Goal: Information Seeking & Learning: Learn about a topic

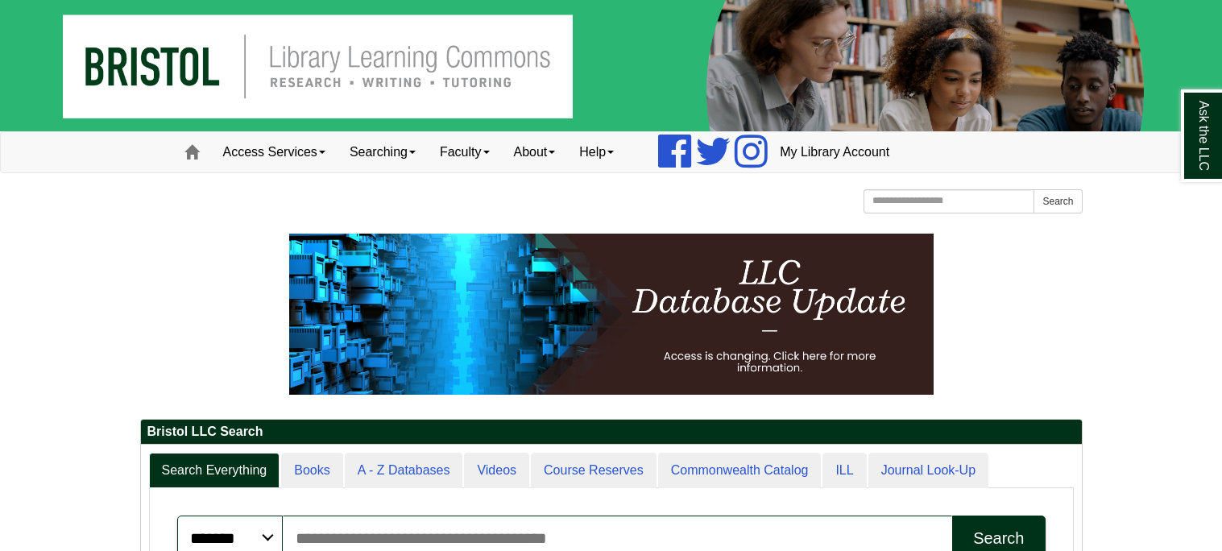
click at [163, 360] on p at bounding box center [611, 314] width 942 height 161
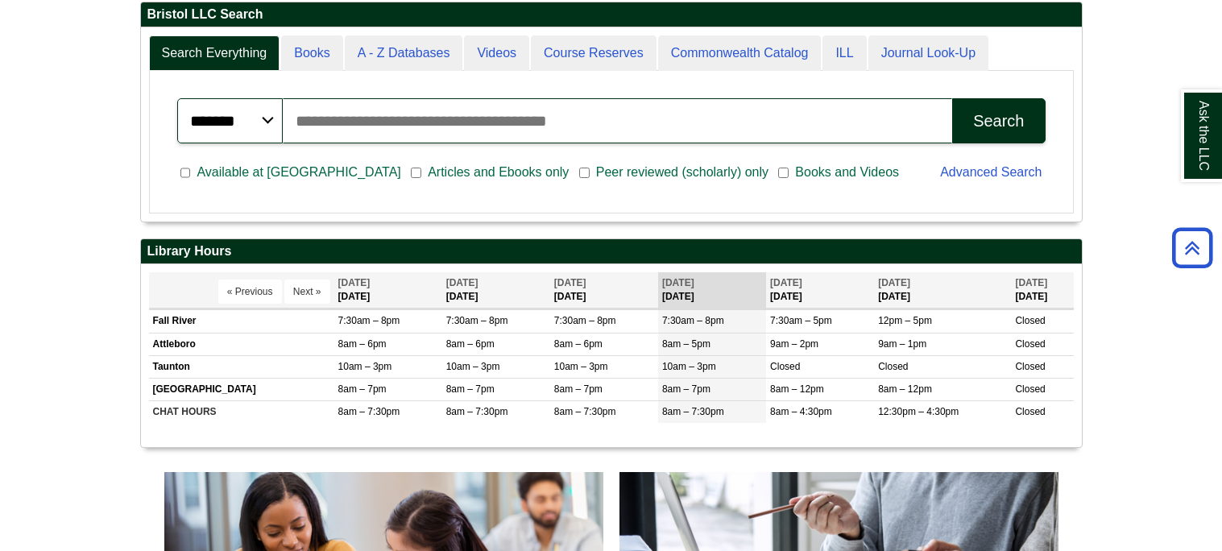
scroll to position [418, 0]
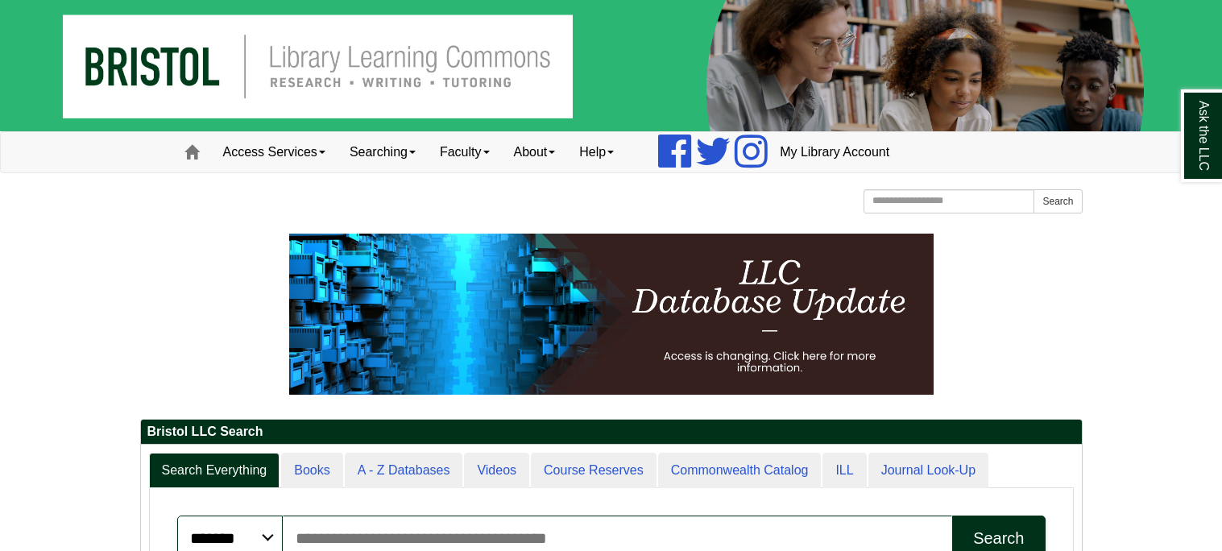
click at [188, 282] on p at bounding box center [611, 314] width 942 height 161
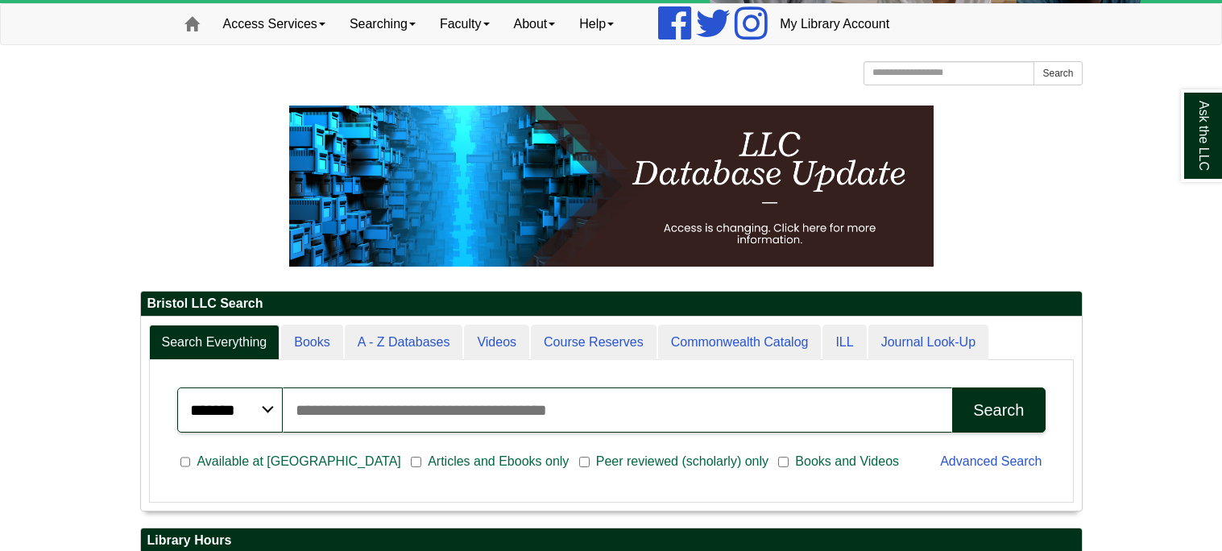
scroll to position [96, 0]
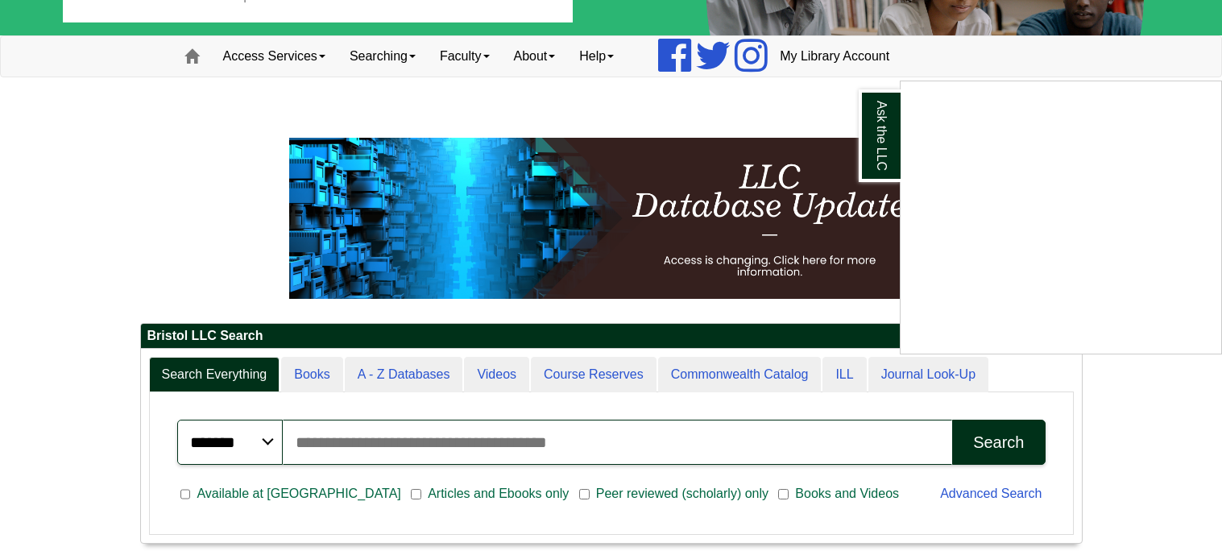
click at [322, 56] on div "Ask the LLC" at bounding box center [611, 275] width 1222 height 551
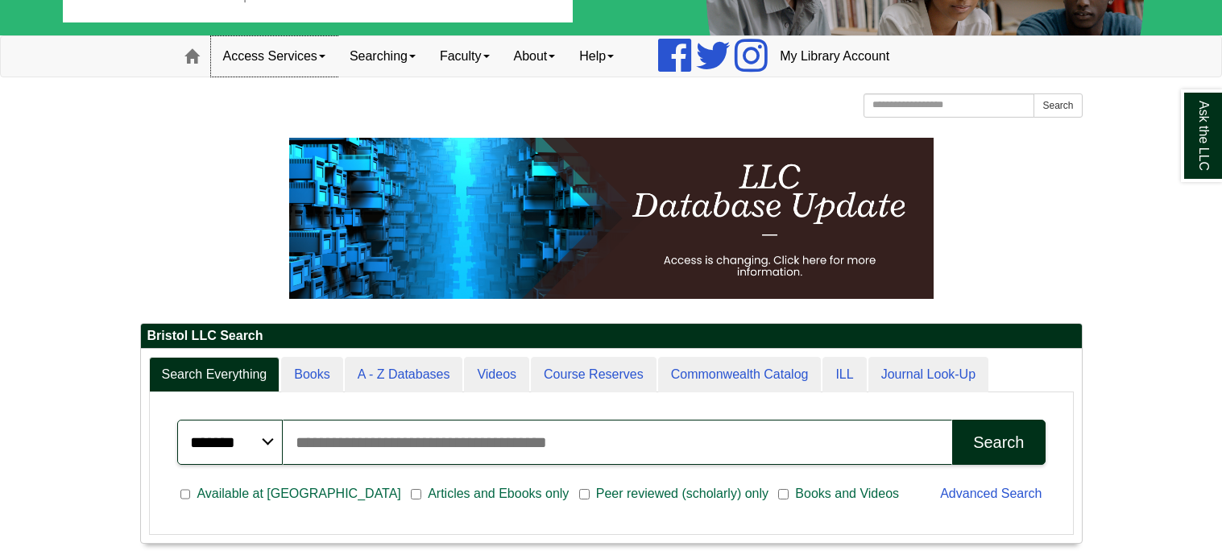
click at [322, 56] on link "Access Services" at bounding box center [274, 56] width 126 height 40
click at [548, 68] on link "About" at bounding box center [535, 56] width 66 height 40
click at [498, 48] on link "Faculty" at bounding box center [465, 56] width 74 height 40
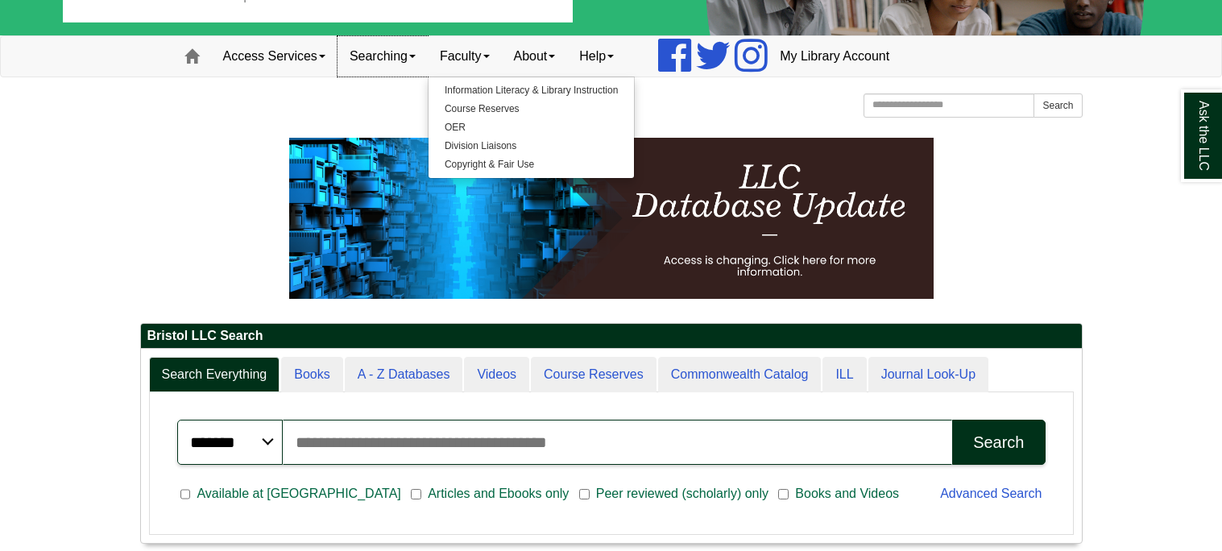
click at [410, 56] on link "Searching" at bounding box center [382, 56] width 90 height 40
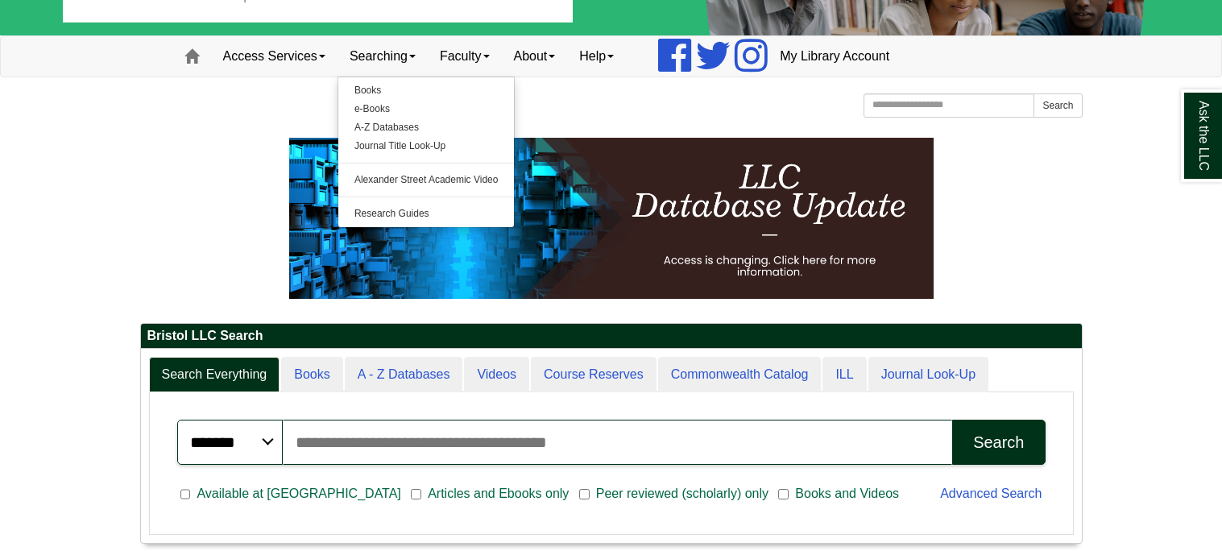
click at [230, 164] on p at bounding box center [611, 218] width 942 height 161
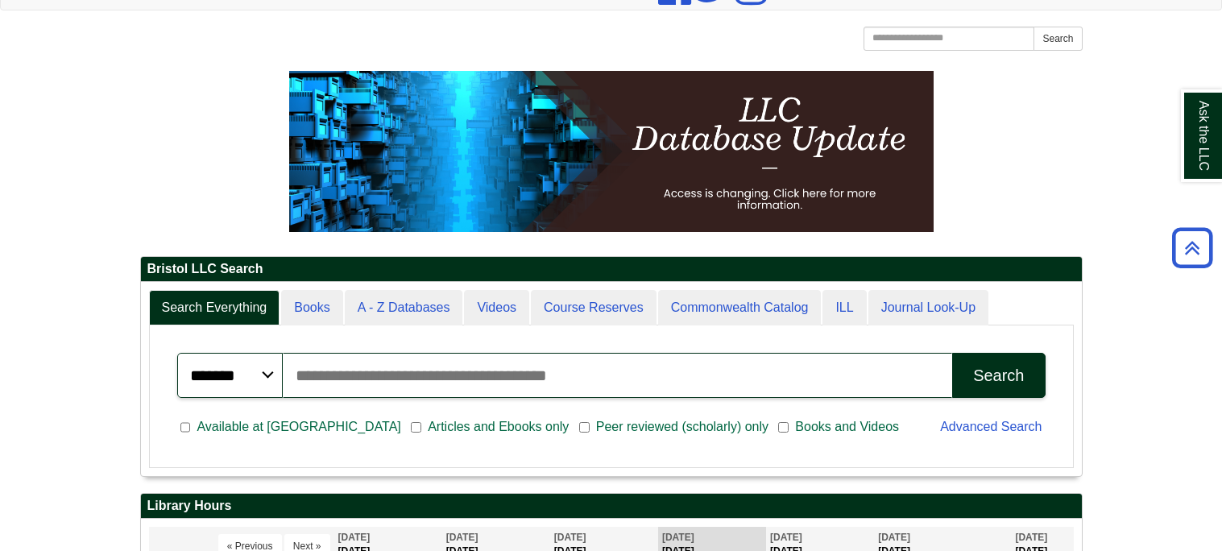
scroll to position [159, 0]
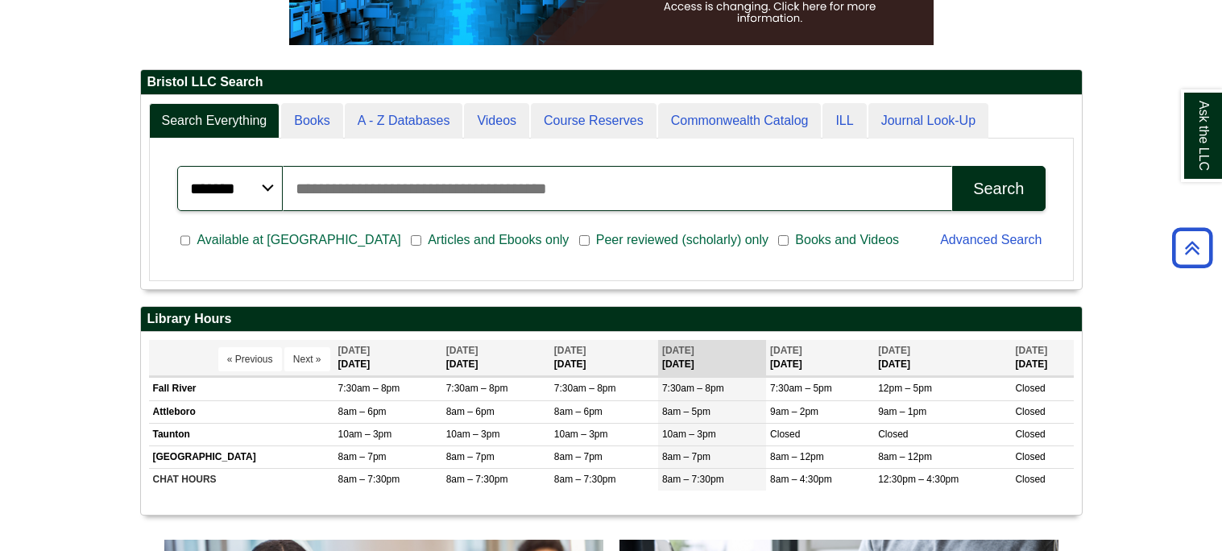
scroll to position [352, 0]
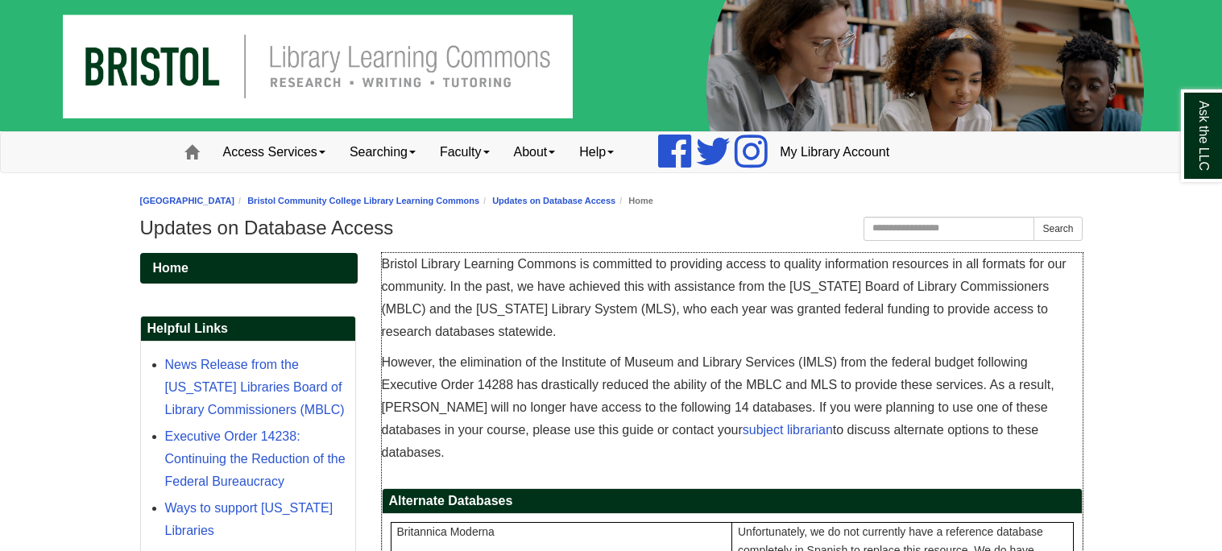
click at [449, 269] on span "Bristol Library Learning Commons is committed to providing access to quality in…" at bounding box center [724, 297] width 685 height 81
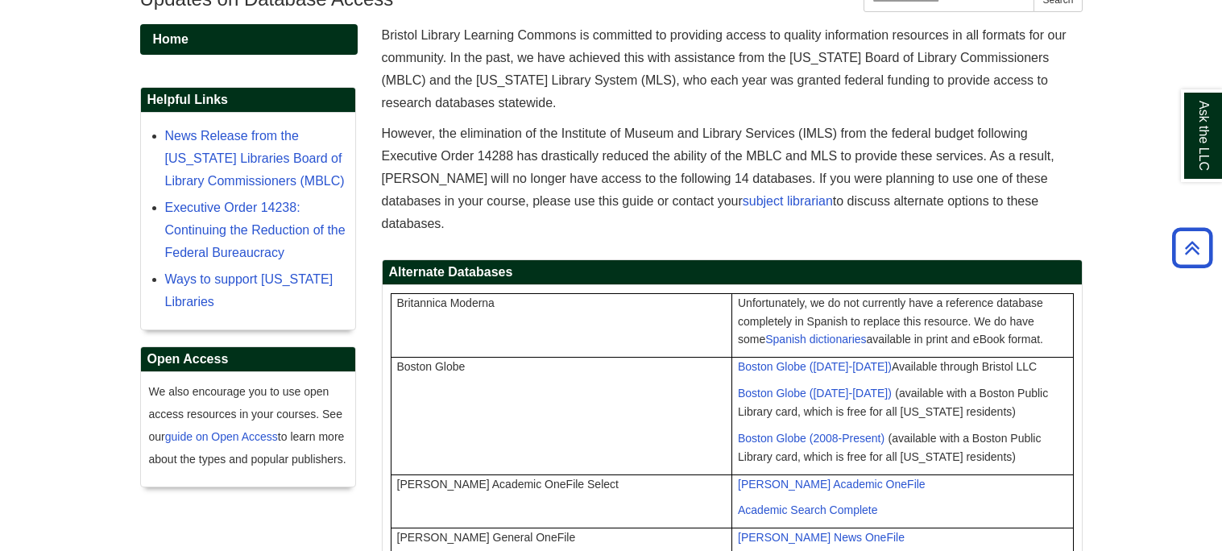
scroll to position [225, 0]
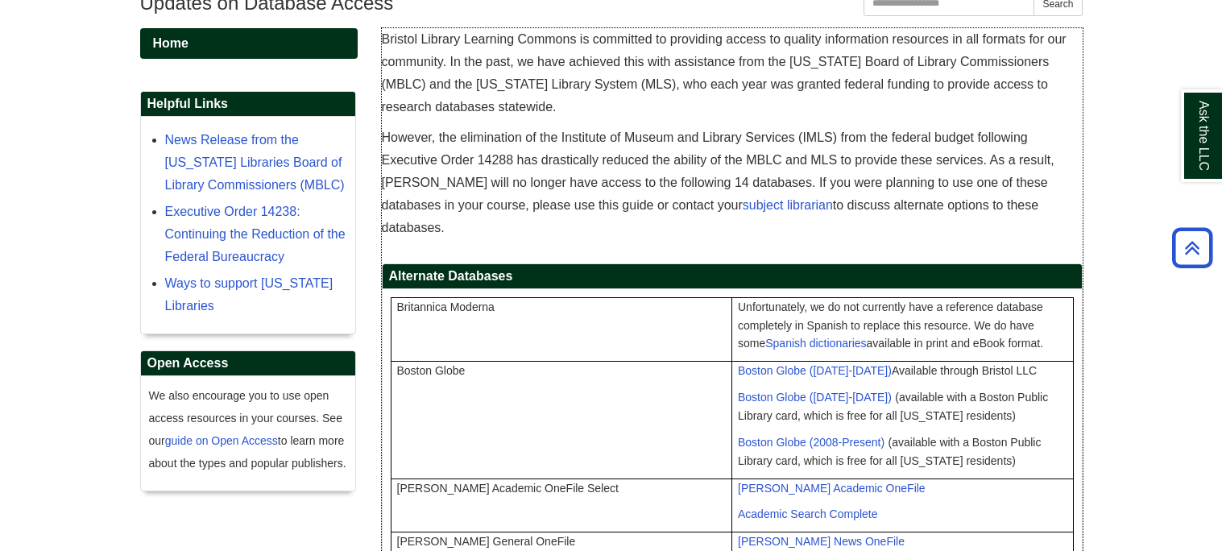
click at [535, 264] on h2 "Alternate Databases" at bounding box center [732, 276] width 699 height 25
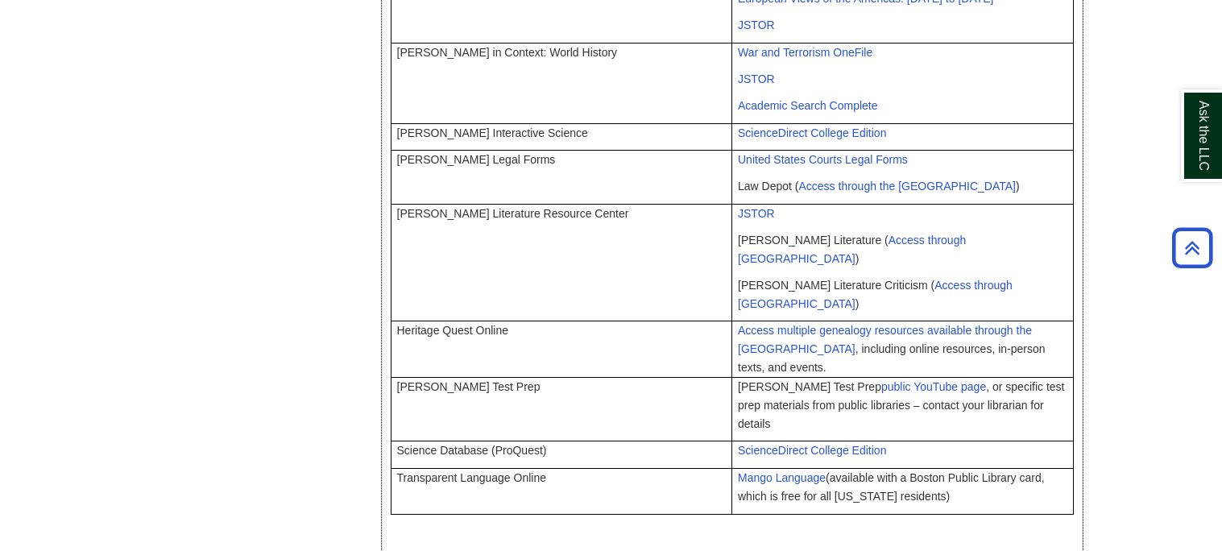
scroll to position [1250, 0]
